Goal: Task Accomplishment & Management: Use online tool/utility

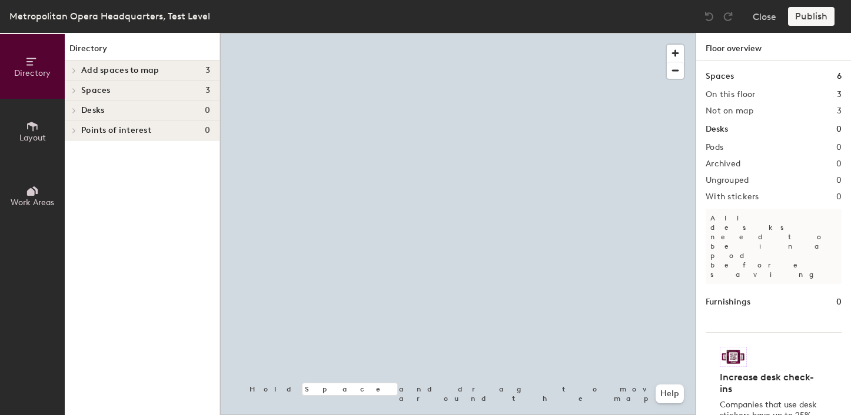
click at [333, 33] on div at bounding box center [458, 33] width 476 height 0
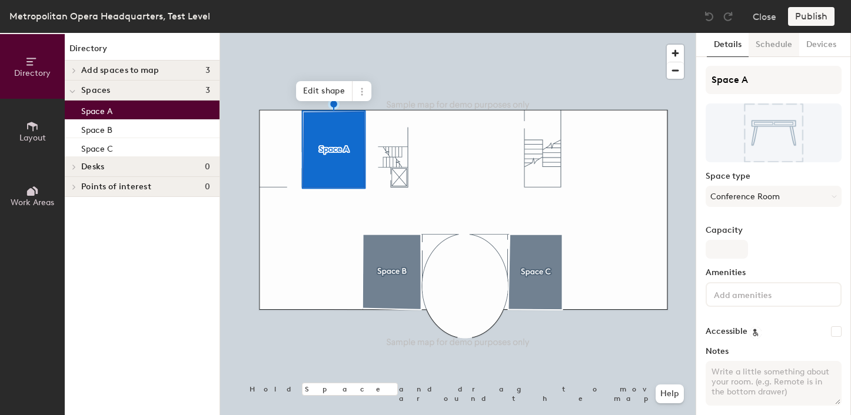
click at [781, 41] on button "Schedule" at bounding box center [774, 45] width 51 height 24
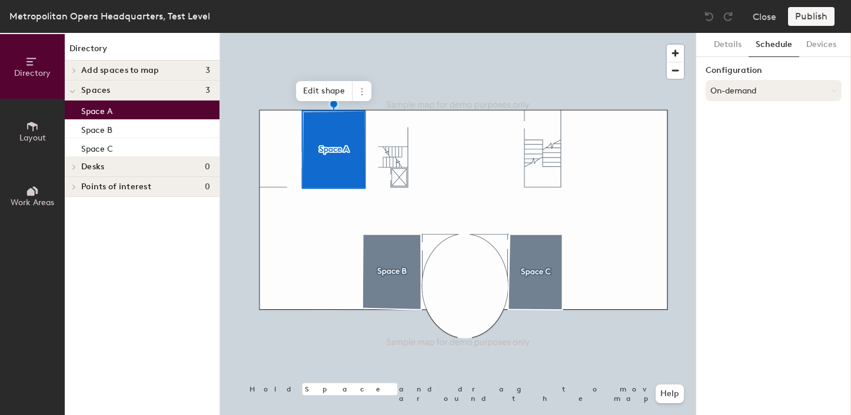
click at [768, 88] on button "On-demand" at bounding box center [774, 90] width 136 height 21
click at [757, 136] on icon at bounding box center [762, 138] width 11 height 11
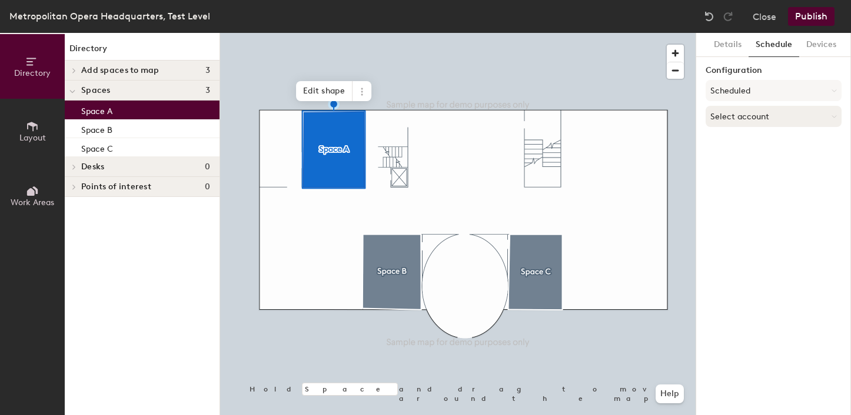
click at [768, 121] on button "Select account" at bounding box center [774, 116] width 136 height 21
click at [767, 164] on div "Microsoft 365" at bounding box center [773, 164] width 135 height 18
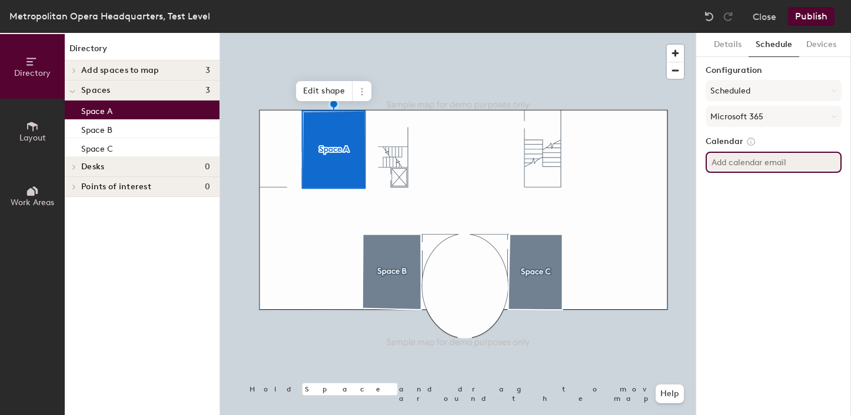
click at [777, 168] on input at bounding box center [774, 162] width 136 height 21
click at [763, 210] on div "Details Schedule Devices Configuration Scheduled Microsoft 365 Calendar" at bounding box center [773, 224] width 155 height 383
click at [759, 120] on button "Microsoft 365" at bounding box center [774, 116] width 136 height 21
click at [750, 162] on div "Microsoft 365" at bounding box center [773, 164] width 135 height 18
click at [772, 139] on label "Calendar" at bounding box center [774, 142] width 136 height 11
